Goal: Information Seeking & Learning: Learn about a topic

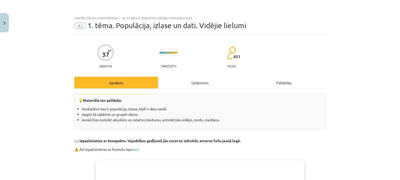
scroll to position [163, 0]
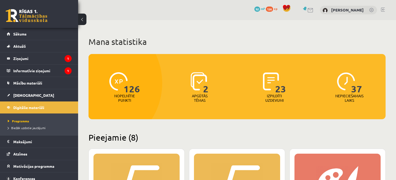
scroll to position [146, 0]
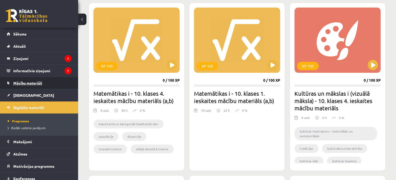
click at [64, 85] on link "Mācību materiāli" at bounding box center [39, 83] width 65 height 12
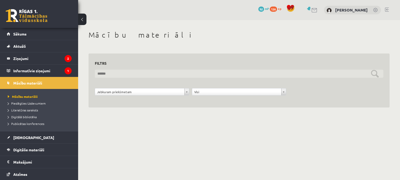
click at [122, 74] on input "text" at bounding box center [239, 74] width 288 height 8
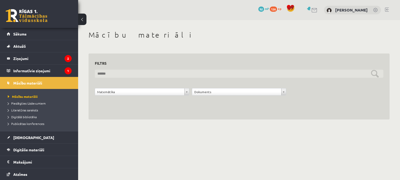
click at [373, 73] on input "text" at bounding box center [239, 74] width 288 height 8
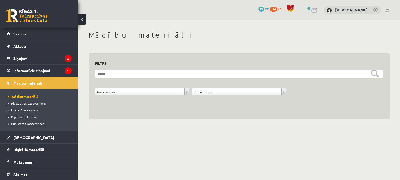
click at [31, 123] on span "Publicētas konferences" at bounding box center [26, 123] width 36 height 4
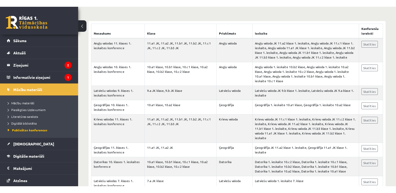
scroll to position [112, 0]
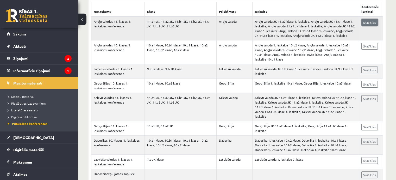
click at [370, 24] on link "Skatīties" at bounding box center [369, 22] width 16 height 7
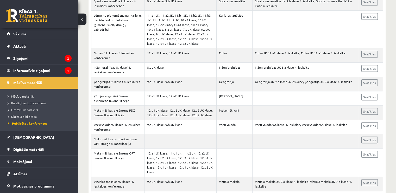
scroll to position [0, 0]
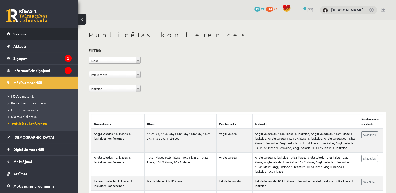
click at [30, 31] on link "Sākums" at bounding box center [39, 34] width 65 height 12
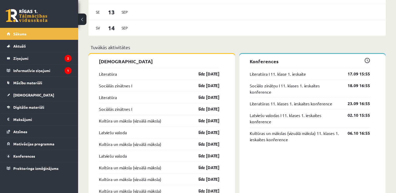
scroll to position [414, 0]
